Goal: Complete application form: Complete application form

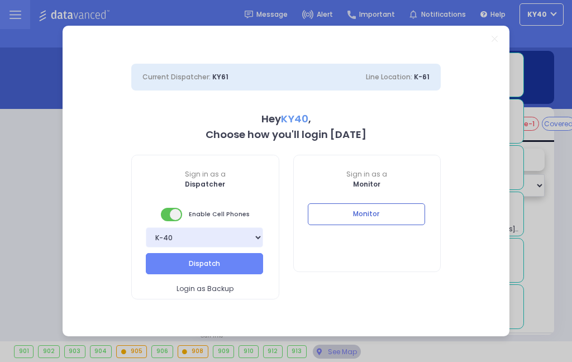
select select "5"
click at [397, 213] on button "Monitor" at bounding box center [366, 213] width 117 height 21
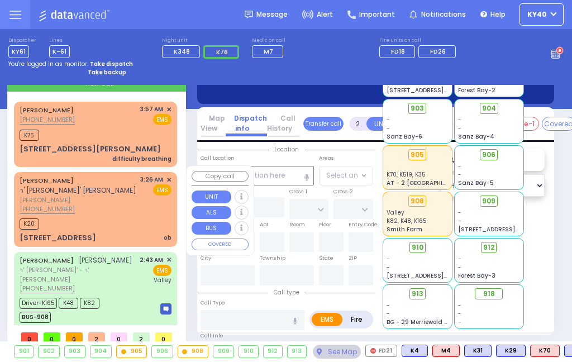
click at [121, 204] on div "[PHONE_NUMBER]" at bounding box center [78, 208] width 117 height 9
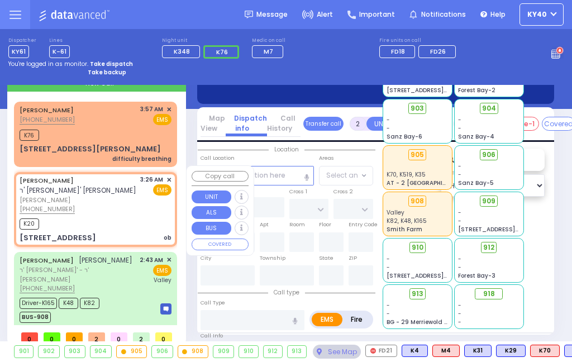
select select
type input "KARLIN BLVD"
type input "FOREST RD"
type input "[STREET_ADDRESS]"
type input "011"
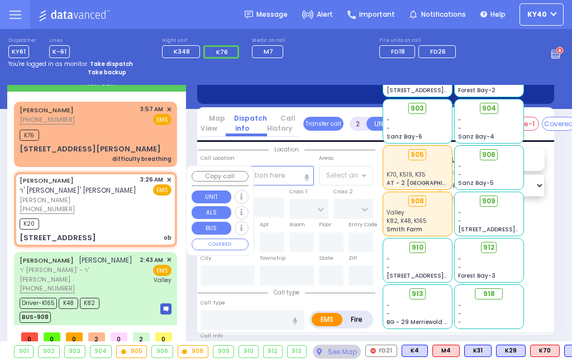
type input "Monroe"
type input "[US_STATE]"
type input "10950"
type input "ob"
radio input "true"
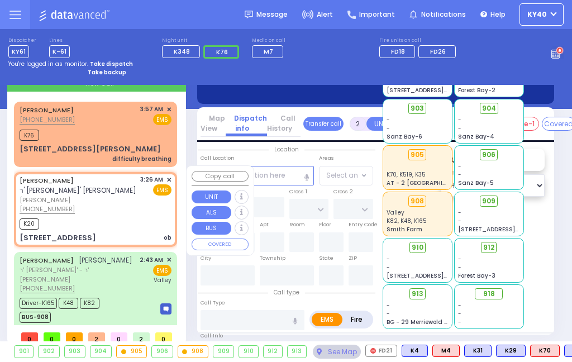
type input "[PERSON_NAME]"
type input "FRIED"
select select
type input "03:26"
type input "03:31"
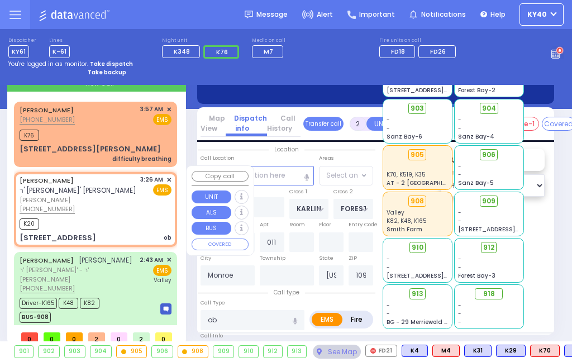
select select "Hatzalah Garages"
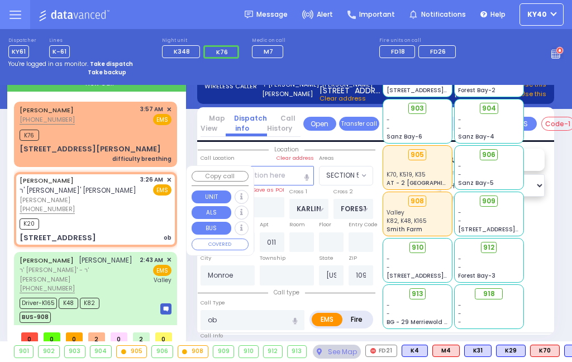
select select "SECTION 5"
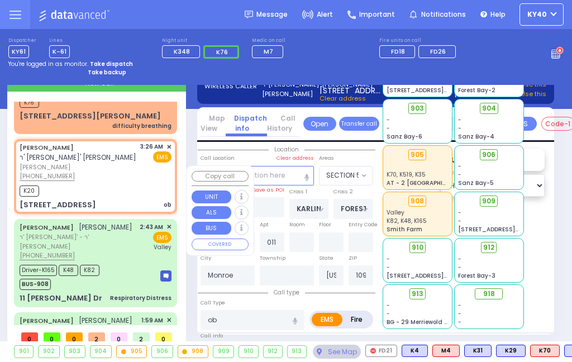
scroll to position [35, 0]
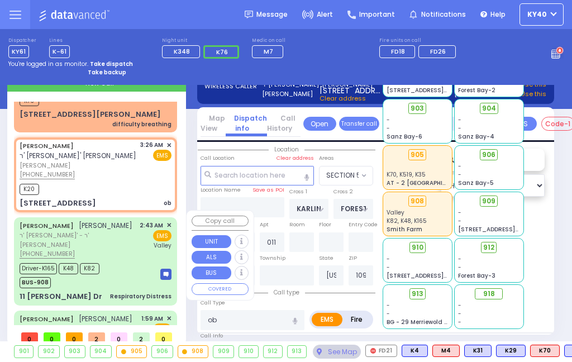
click at [135, 260] on div "Driver-K165 K48 K82 BUS-908" at bounding box center [96, 274] width 152 height 28
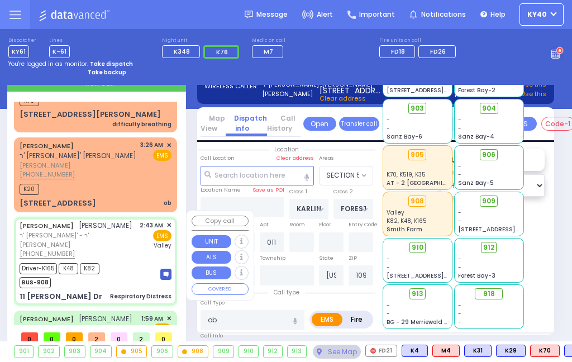
type input "6"
select select
type input "Respiratory Distress"
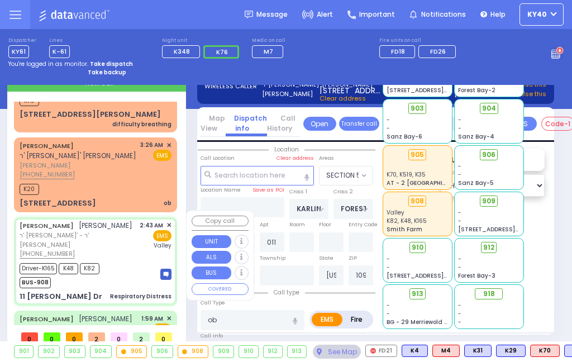
radio input "true"
type input "ARON"
type input "NEUSTAT"
type input "Mordchia"
type input "Neustadt"
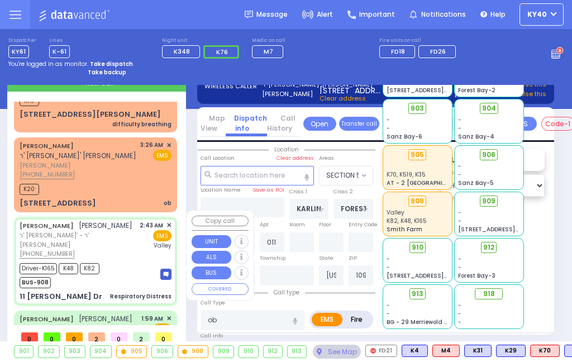
type input "5"
select select "Month"
select select "[DEMOGRAPHIC_DATA]"
type input "02:43"
type input "02:45"
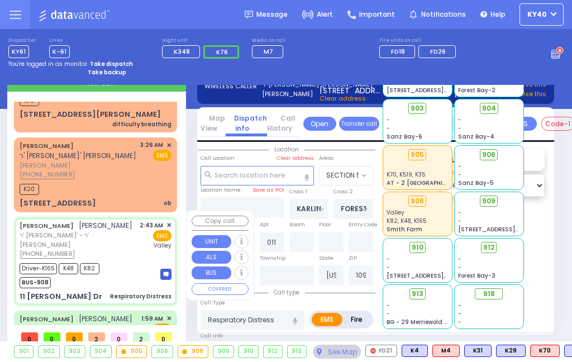
type input "02:50"
type input "03:05"
type input "03:44"
type input "03:52"
type input "[GEOGRAPHIC_DATA]"
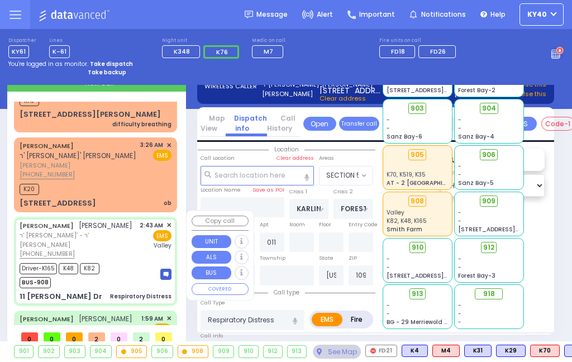
select select "Hatzalah Garages"
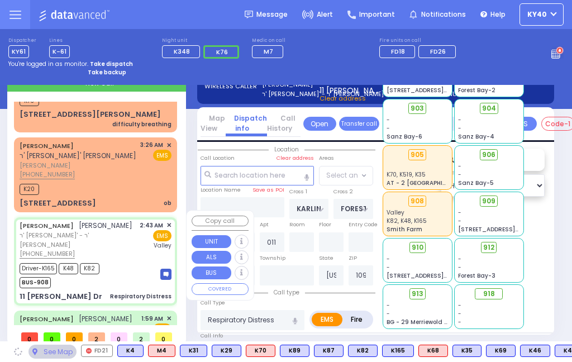
type input "[PERSON_NAME] WAY"
type input "11 [PERSON_NAME] Dr"
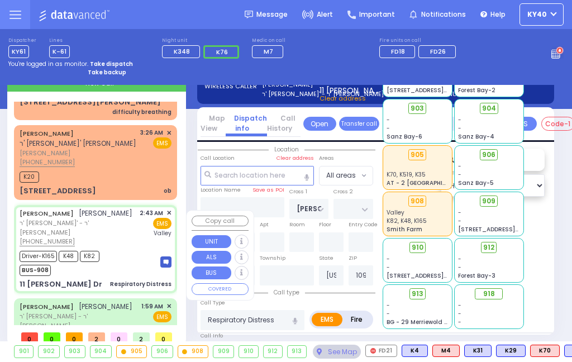
scroll to position [46, 0]
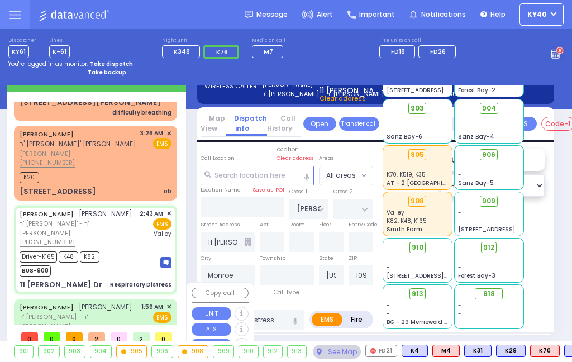
click at [126, 342] on div "Driver-K35 K70 K519 BUS-905" at bounding box center [96, 356] width 152 height 28
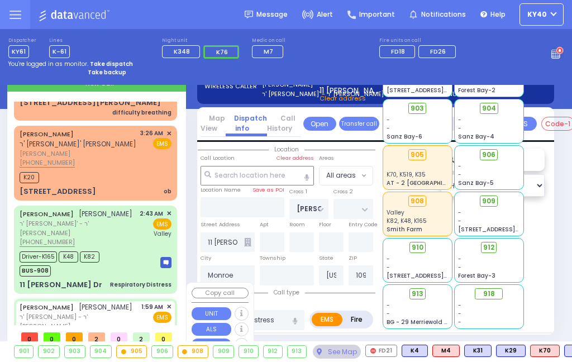
select select
type input "Pt not feeling well"
radio input "true"
type input "YITZCHOK"
type input "[PERSON_NAME]"
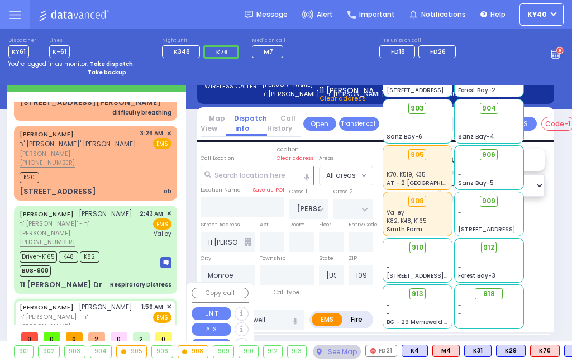
type input "Mirel"
type input "[PERSON_NAME]"
type input "68"
select select "Year"
select select "[DEMOGRAPHIC_DATA]"
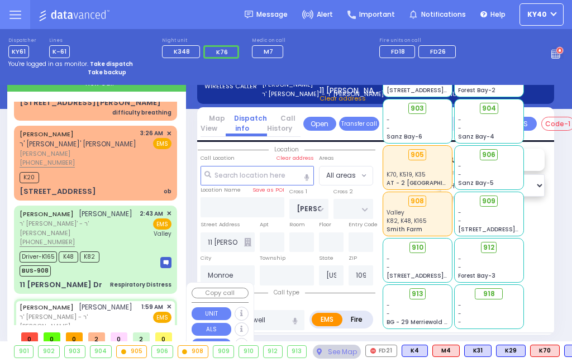
type input "9177571252"
type input "01:59"
type input "02:03"
type input "02:05"
type input "02:55"
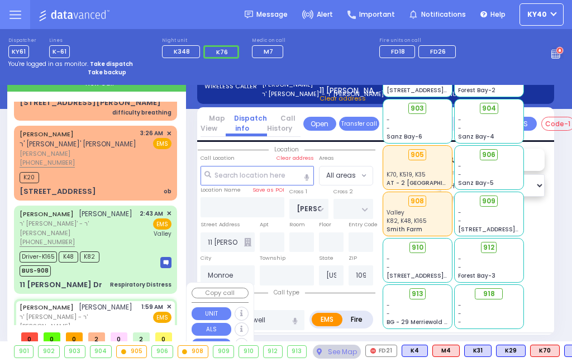
type input "03:15"
type input "03:48"
type input "[GEOGRAPHIC_DATA] [STREET_ADDRESS]"
select select "Hatzalah Garages"
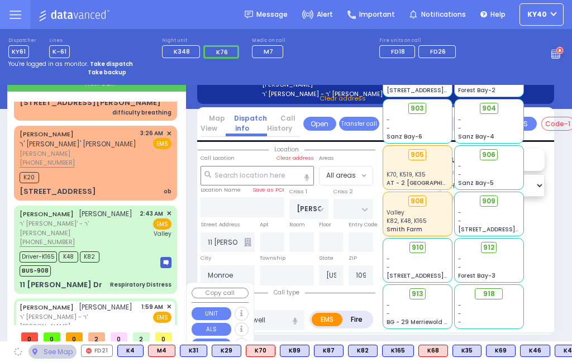
type input "SATMAR DR"
type input "5 SIGET CT"
type input "301"
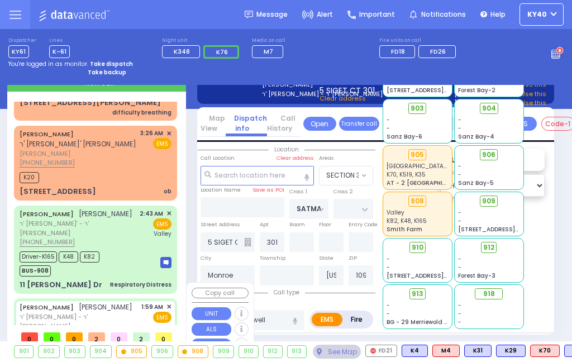
select select "SECTION 3"
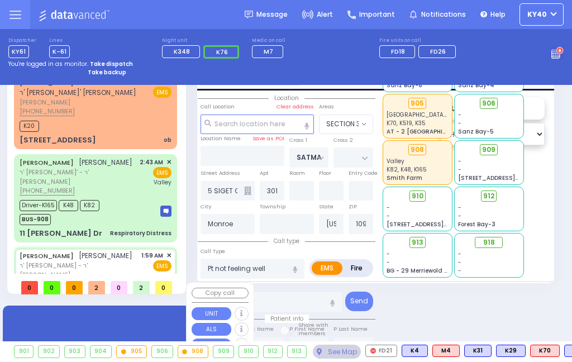
scroll to position [0, 0]
